Goal: Transaction & Acquisition: Purchase product/service

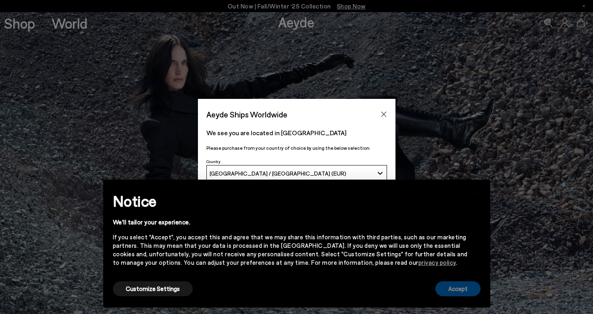
click at [455, 285] on button "Accept" at bounding box center [457, 288] width 45 height 15
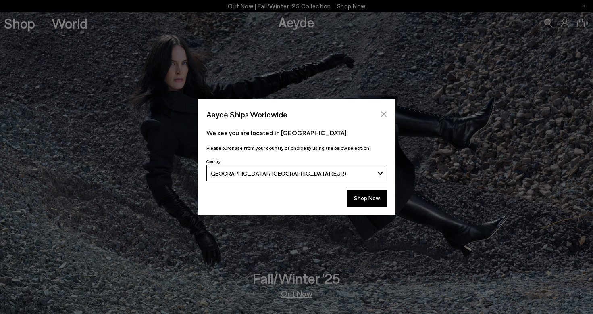
click at [388, 114] on button "Close" at bounding box center [384, 114] width 12 height 12
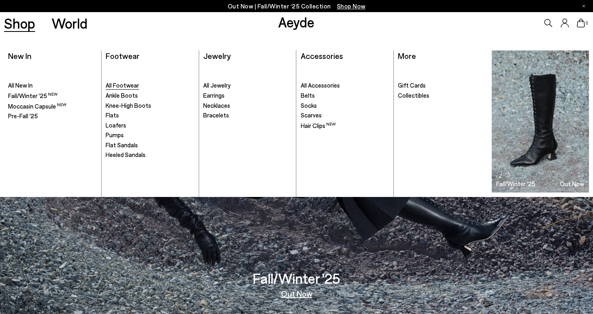
click at [131, 85] on span "All Footwear" at bounding box center [122, 84] width 33 height 7
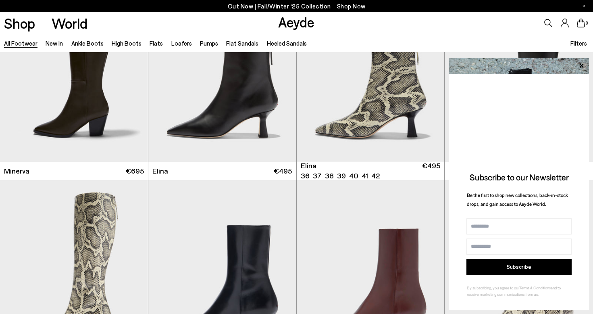
scroll to position [903, 0]
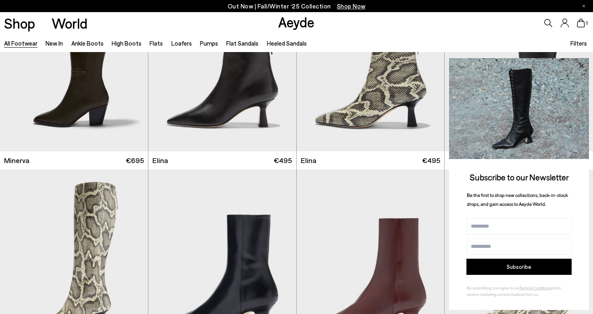
click at [579, 64] on icon at bounding box center [581, 65] width 10 height 10
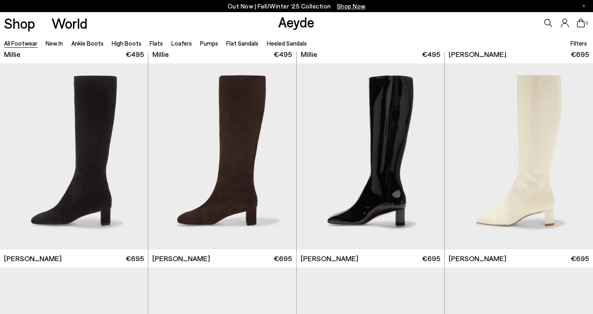
scroll to position [3257, 0]
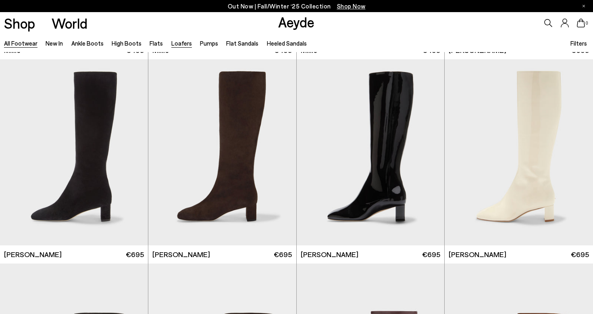
click at [171, 44] on link "Loafers" at bounding box center [181, 43] width 21 height 7
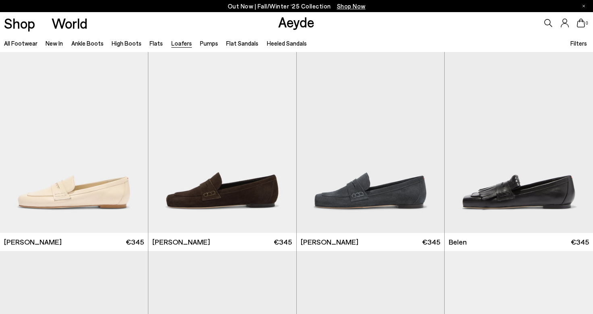
scroll to position [226, 0]
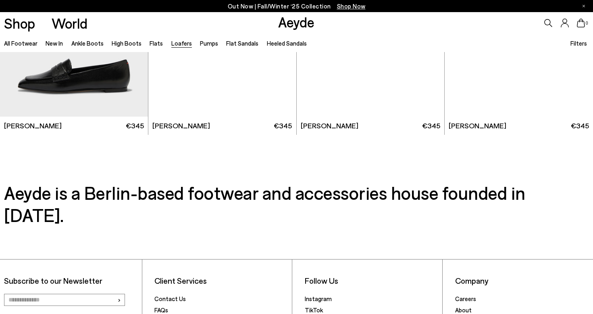
scroll to position [1564, 0]
